Goal: Information Seeking & Learning: Understand process/instructions

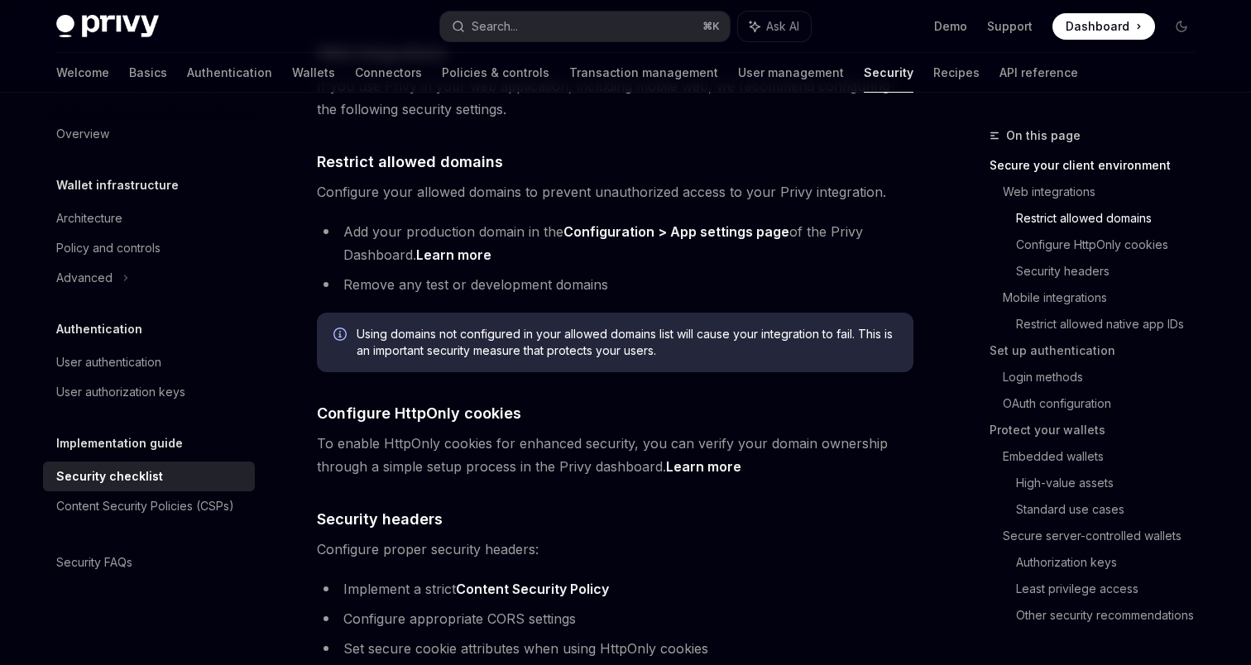
scroll to position [559, 0]
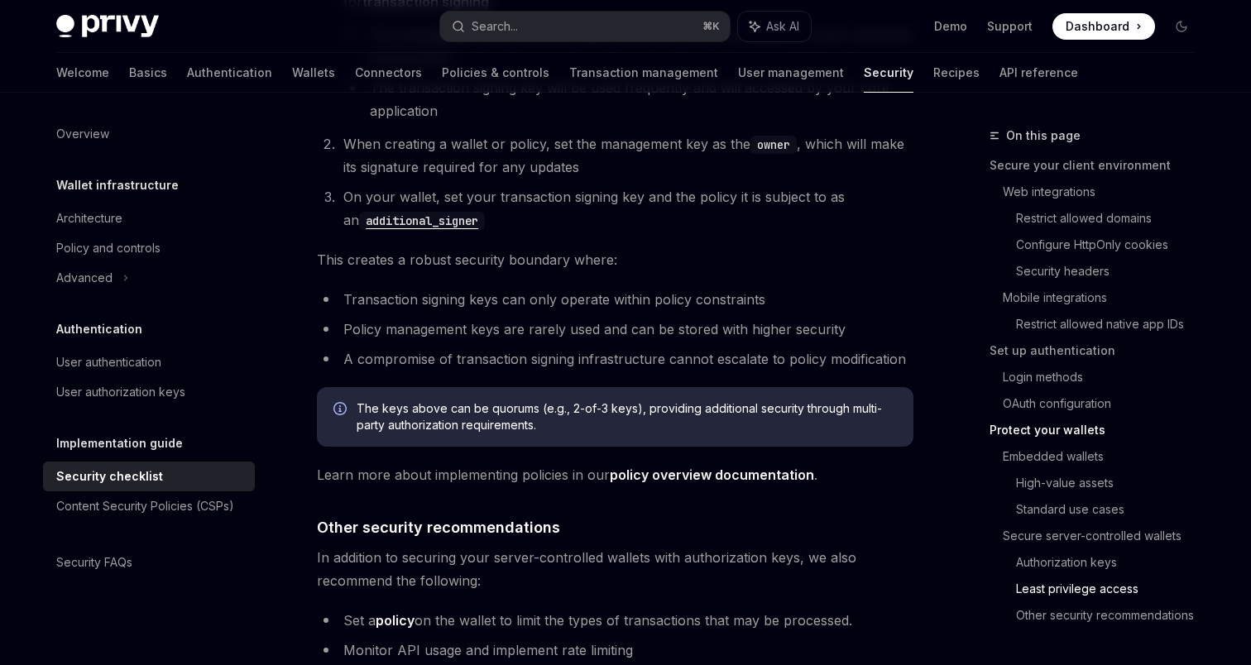
scroll to position [3826, 0]
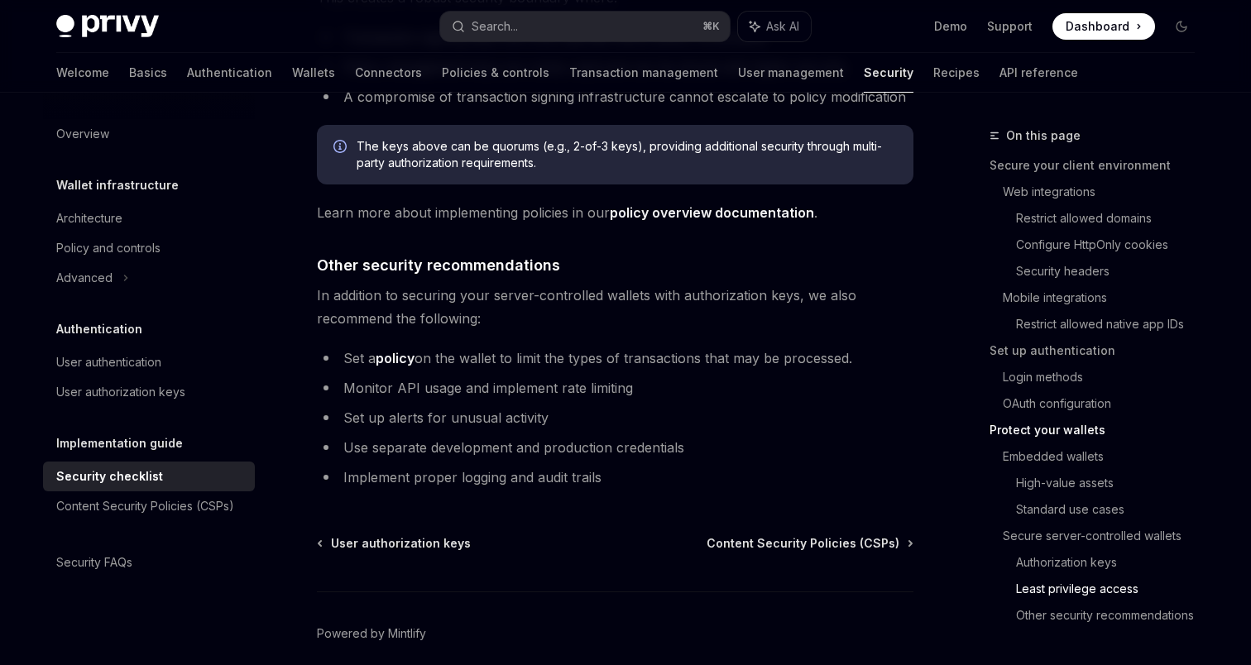
click at [808, 535] on div "User authorization keys Content Security Policies (CSPs) Powered by [PERSON_NAM…" at bounding box center [615, 634] width 596 height 199
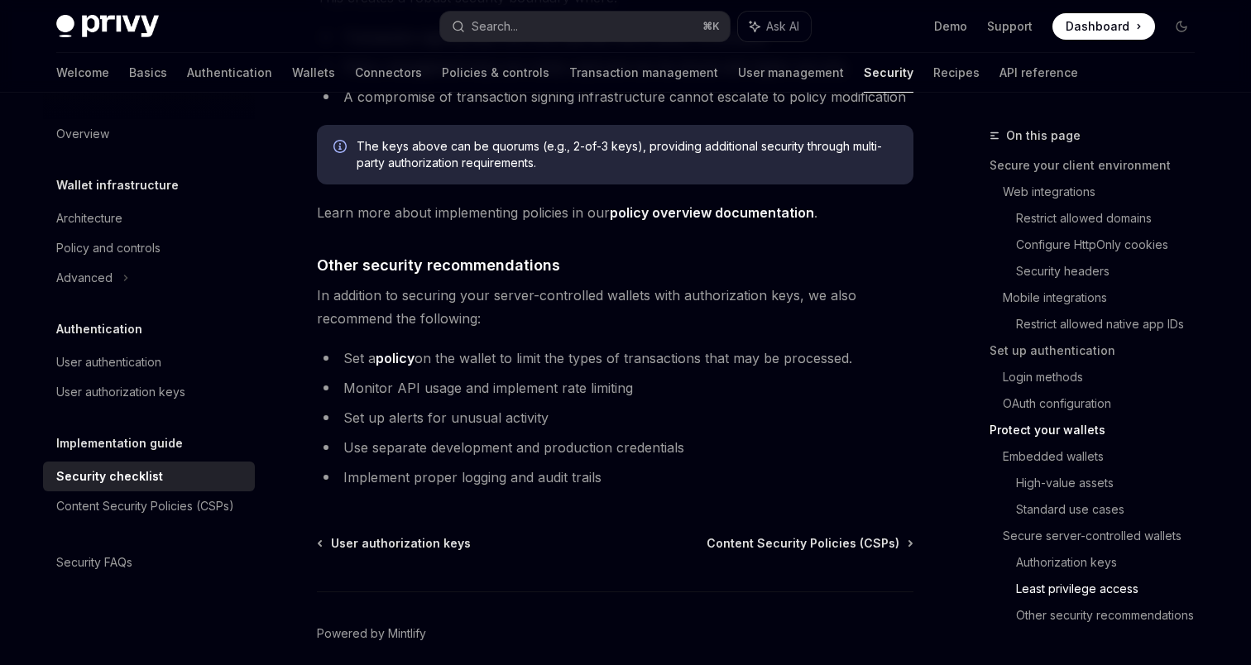
click at [823, 535] on span "Content Security Policies (CSPs)" at bounding box center [802, 543] width 193 height 17
type textarea "*"
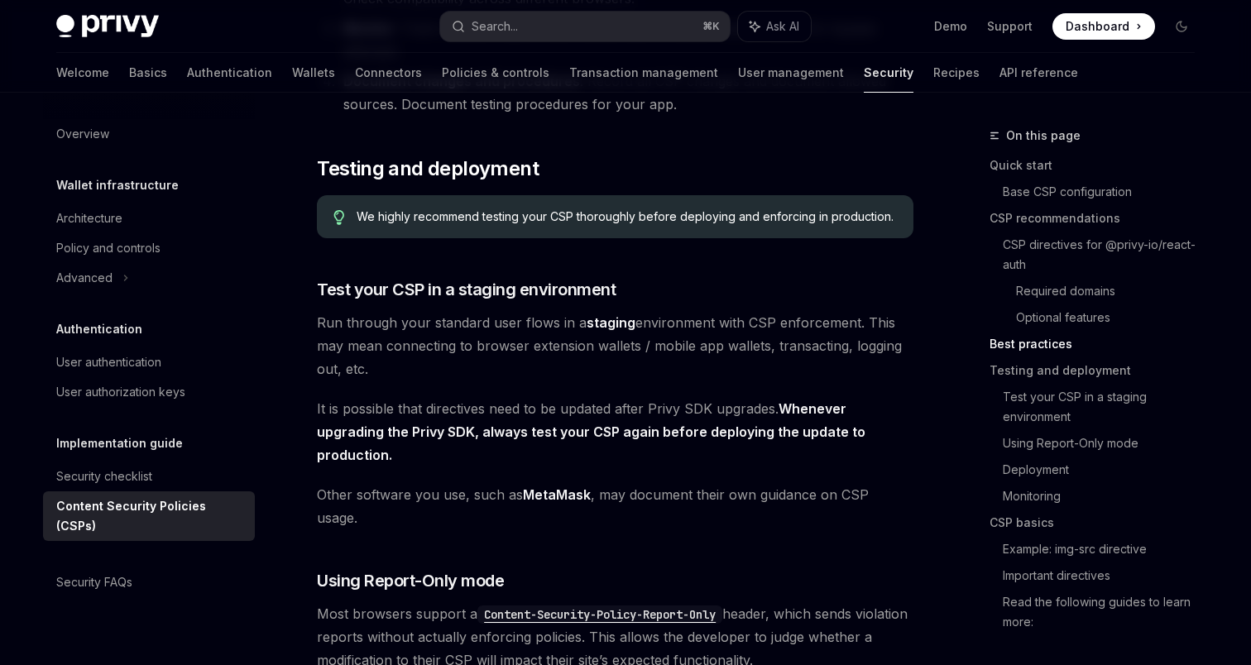
scroll to position [2498, 0]
